Goal: Task Accomplishment & Management: Manage account settings

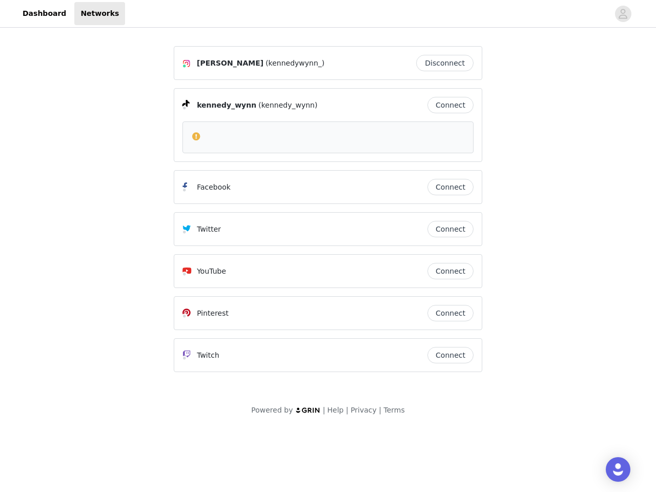
click at [328, 214] on div "Twitter Connect" at bounding box center [328, 229] width 308 height 34
click at [328, 14] on div at bounding box center [367, 13] width 484 height 23
click at [623, 14] on icon "avatar" at bounding box center [623, 14] width 10 height 16
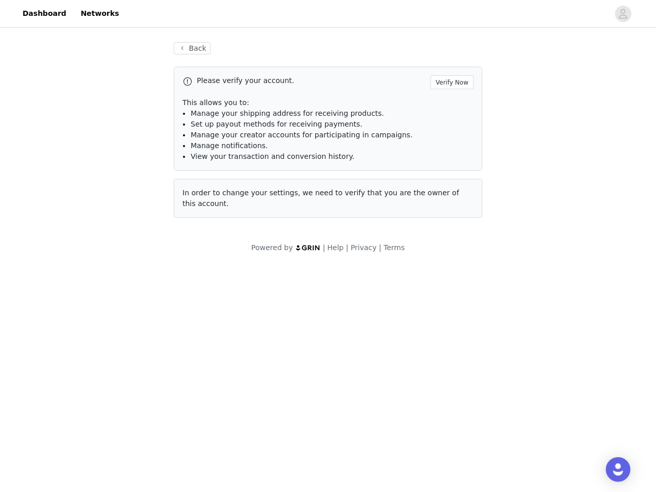
click at [447, 63] on div "Back Please verify your account. Verify Now This allows you to: Manage your shi…" at bounding box center [327, 130] width 333 height 200
click at [450, 105] on p "This allows you to:" at bounding box center [327, 102] width 291 height 11
click at [450, 187] on div "In order to change your settings, we need to verify that you are the owner of t…" at bounding box center [328, 198] width 308 height 39
click at [450, 229] on div "Back Please verify your account. Verify Now This allows you to: Manage your shi…" at bounding box center [327, 136] width 333 height 213
